Goal: Information Seeking & Learning: Learn about a topic

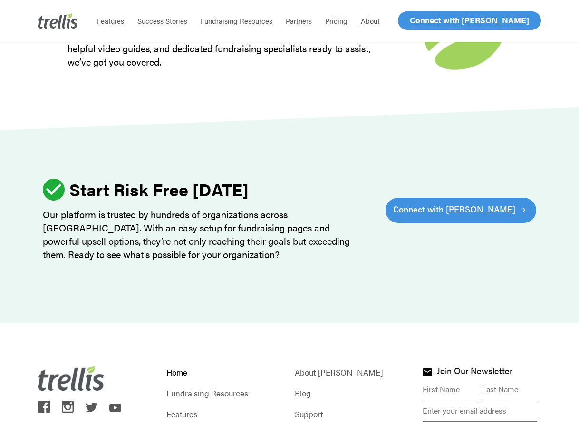
scroll to position [2892, 0]
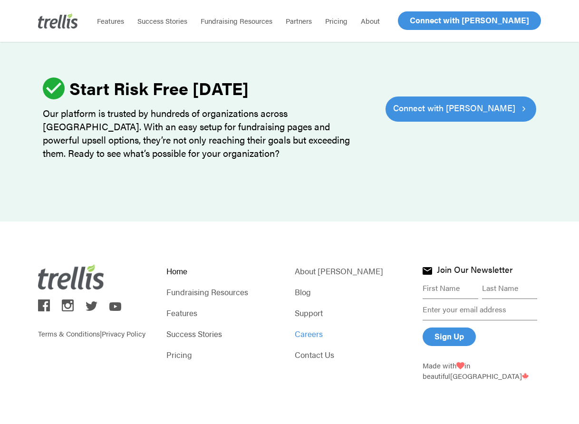
click at [311, 336] on link "Careers" at bounding box center [354, 333] width 118 height 13
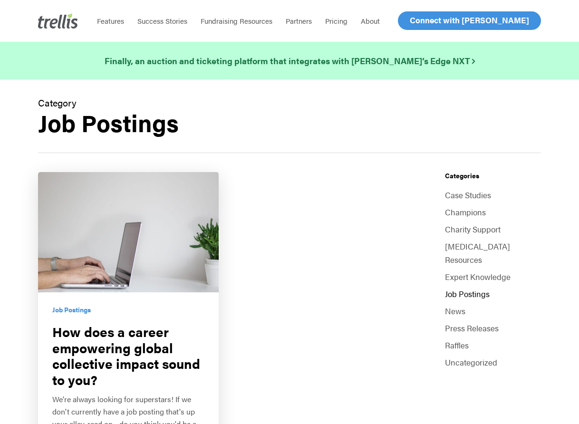
click at [74, 324] on link "How does a career empowering global collective impact sound to you?" at bounding box center [128, 328] width 181 height 312
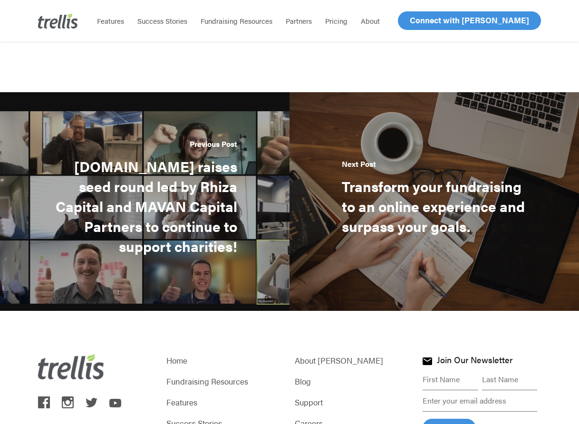
scroll to position [1319, 0]
